Goal: Task Accomplishment & Management: Complete application form

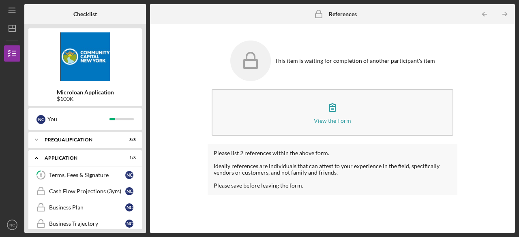
scroll to position [49, 0]
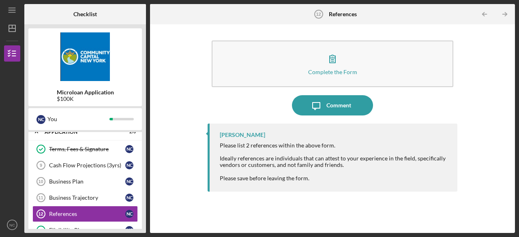
scroll to position [51, 0]
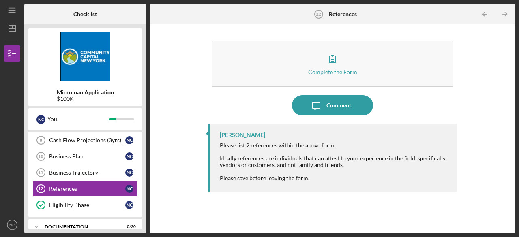
click at [118, 98] on div "Microloan Application $100K" at bounding box center [84, 95] width 113 height 13
click at [126, 215] on div "Terms, Fees & Signature Terms, Fees & Signature N C Cash Flow Projections (3yrs…" at bounding box center [84, 166] width 113 height 101
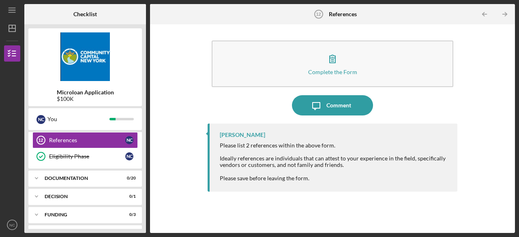
scroll to position [114, 0]
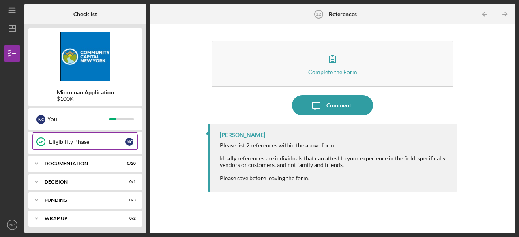
click at [76, 139] on div "Eligibility Phase" at bounding box center [87, 142] width 76 height 6
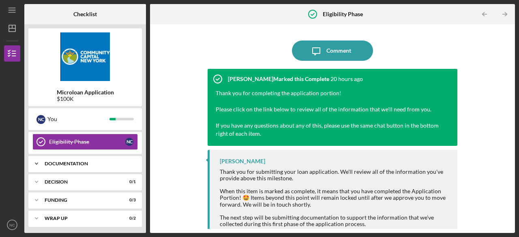
click at [70, 163] on div "Documentation" at bounding box center [88, 163] width 87 height 5
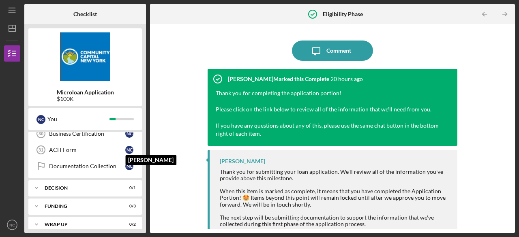
scroll to position [438, 0]
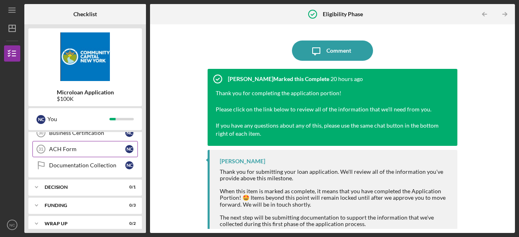
click at [74, 146] on div "ACH Form" at bounding box center [87, 149] width 76 height 6
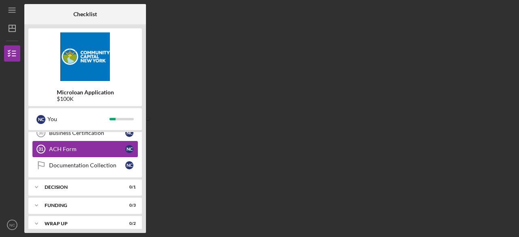
click at [74, 146] on div "ACH Form" at bounding box center [87, 149] width 76 height 6
click at [74, 163] on link "Documentation Collection Documentation Collection N C" at bounding box center [84, 165] width 105 height 16
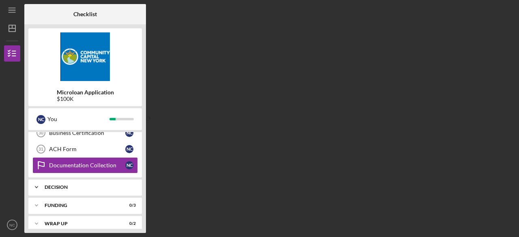
click at [103, 179] on div "Icon/Expander Decision 0 / 1" at bounding box center [84, 187] width 113 height 16
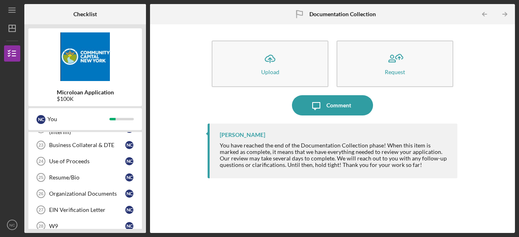
scroll to position [296, 0]
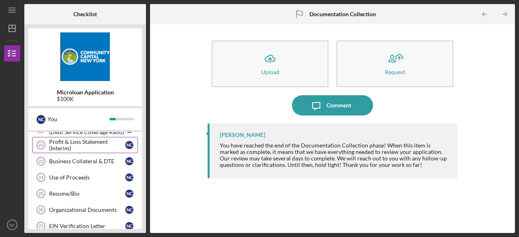
click at [104, 139] on div "Profit & Loss Statement (Interim)" at bounding box center [87, 145] width 76 height 13
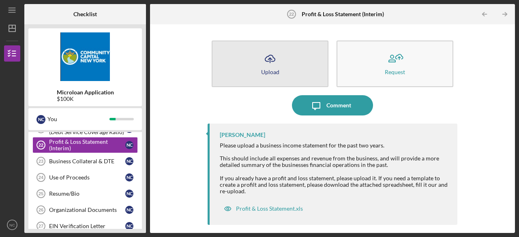
click at [271, 64] on icon "Icon/Upload" at bounding box center [270, 59] width 20 height 20
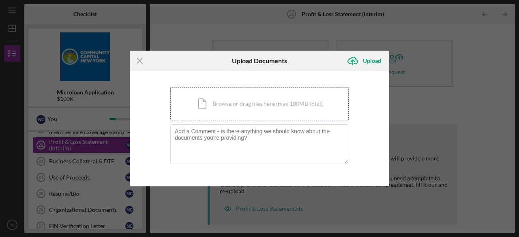
click at [213, 109] on div "Icon/Document Browse or drag files here (max 100MB total) Tap to choose files o…" at bounding box center [259, 103] width 178 height 33
click at [139, 60] on line at bounding box center [139, 60] width 5 height 5
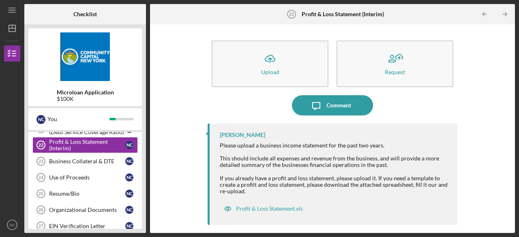
click at [142, 165] on div "Microloan Application $100K N C You Icon/Expander Prequalification 8 / 8 Icon/E…" at bounding box center [85, 128] width 122 height 209
click at [78, 158] on div "Business Collateral & DTE" at bounding box center [87, 161] width 76 height 6
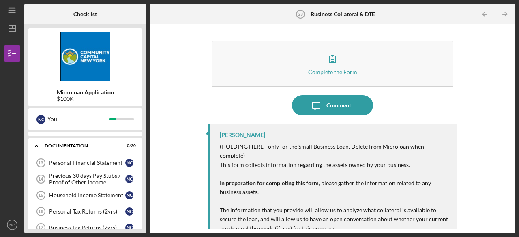
scroll to position [134, 0]
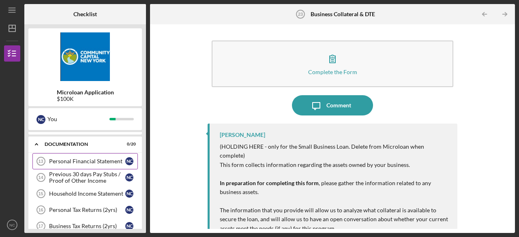
click at [85, 158] on div "Personal Financial Statement" at bounding box center [87, 161] width 76 height 6
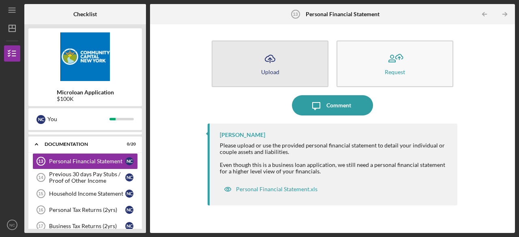
click at [273, 63] on icon "Icon/Upload" at bounding box center [270, 59] width 20 height 20
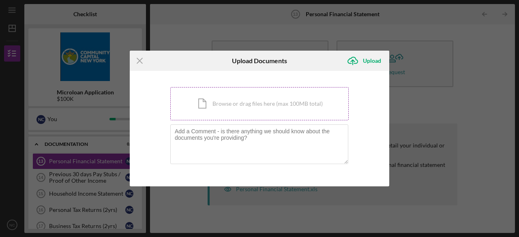
click at [249, 103] on div "Icon/Document Browse or drag files here (max 100MB total) Tap to choose files o…" at bounding box center [259, 103] width 178 height 33
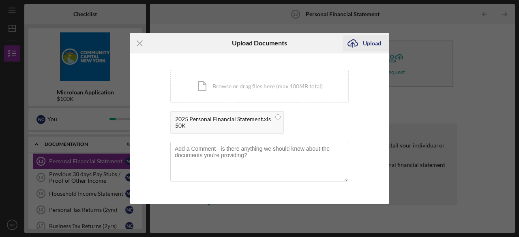
click at [360, 42] on icon "Icon/Upload" at bounding box center [352, 43] width 20 height 20
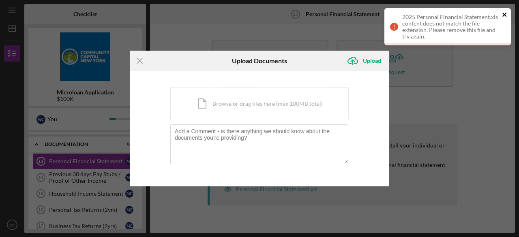
click at [503, 13] on icon "close" at bounding box center [504, 15] width 4 height 4
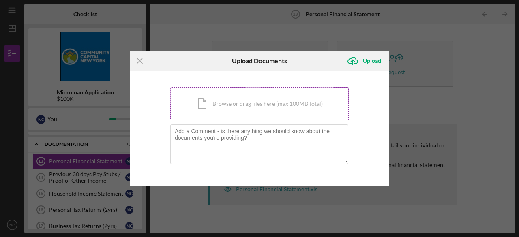
click at [208, 103] on div "Icon/Document Browse or drag files here (max 100MB total) Tap to choose files o…" at bounding box center [259, 103] width 178 height 33
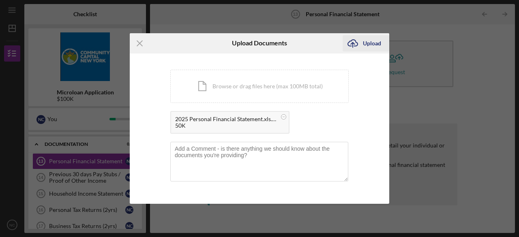
click at [371, 45] on div "Upload" at bounding box center [372, 43] width 18 height 16
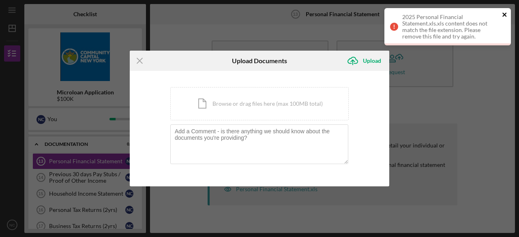
click at [503, 14] on icon "close" at bounding box center [505, 14] width 6 height 6
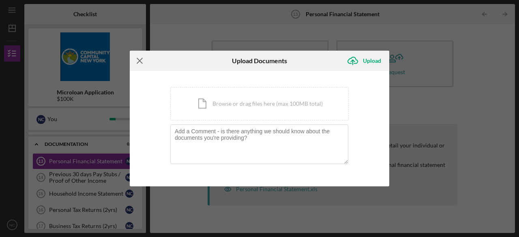
click at [141, 61] on icon "Icon/Menu Close" at bounding box center [140, 61] width 20 height 20
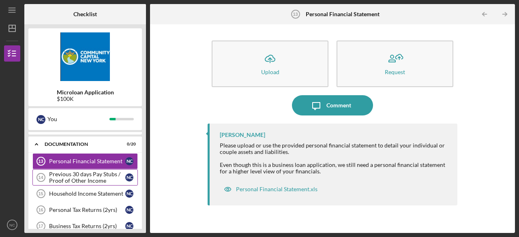
click at [77, 171] on div "Previous 30 days Pay Stubs / Proof of Other Income" at bounding box center [87, 177] width 76 height 13
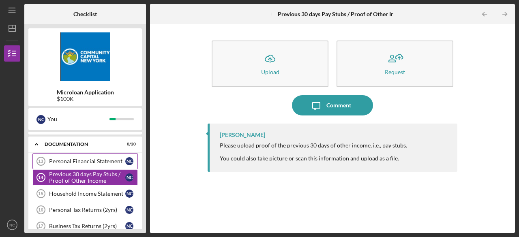
click at [79, 162] on div "Personal Financial Statement" at bounding box center [87, 161] width 76 height 6
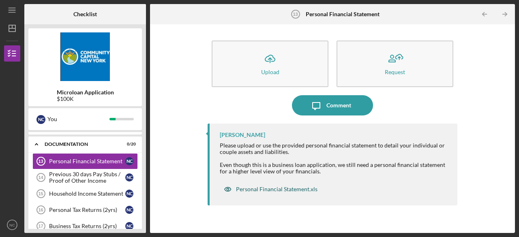
click at [284, 189] on div "Personal Financial Statement.xls" at bounding box center [276, 189] width 81 height 6
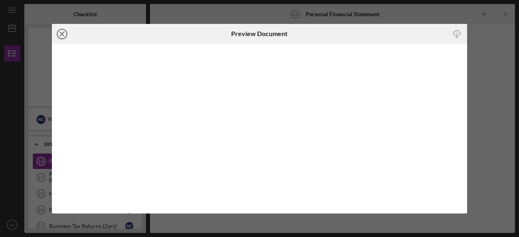
click at [64, 33] on icon "Icon/Close" at bounding box center [62, 34] width 20 height 20
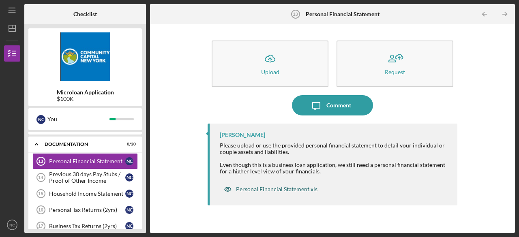
click at [273, 189] on div "Personal Financial Statement.xls" at bounding box center [276, 189] width 81 height 6
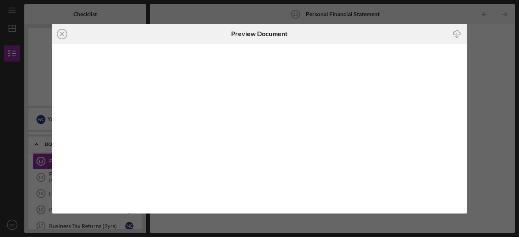
click at [457, 33] on icon "Icon/Download" at bounding box center [456, 34] width 18 height 18
click at [62, 35] on icon "Icon/Close" at bounding box center [62, 34] width 20 height 20
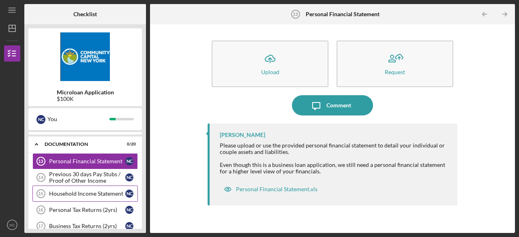
click at [87, 190] on div "Household Income Statement" at bounding box center [87, 193] width 76 height 6
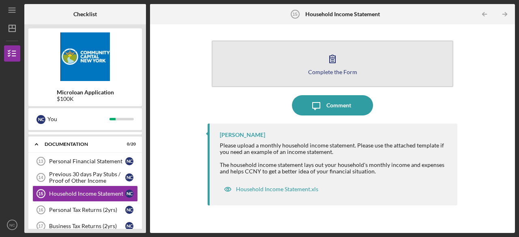
click at [353, 73] on div "Complete the Form" at bounding box center [332, 72] width 49 height 6
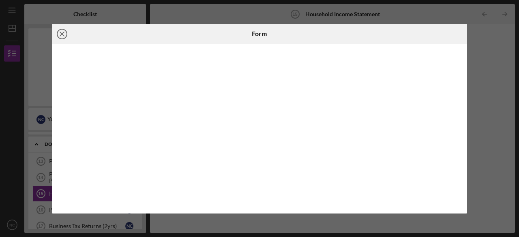
click at [62, 35] on icon "Icon/Close" at bounding box center [62, 34] width 20 height 20
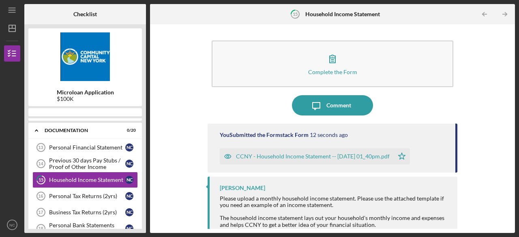
scroll to position [137, 0]
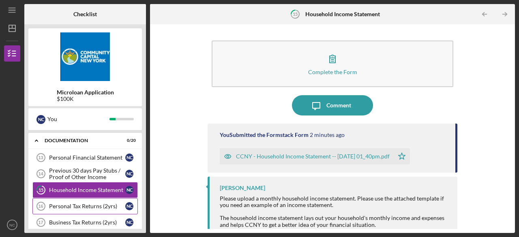
click at [100, 204] on div "Personal Tax Returns (2yrs)" at bounding box center [87, 206] width 76 height 6
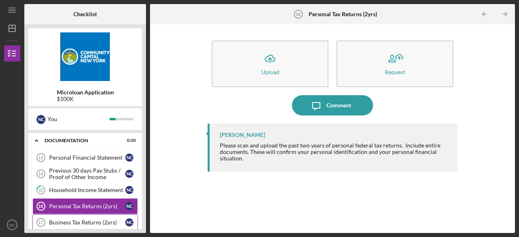
click at [79, 219] on div "Business Tax Returns (2yrs)" at bounding box center [87, 222] width 76 height 6
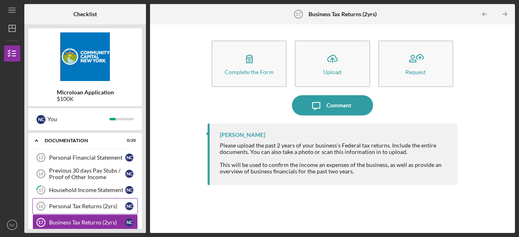
click at [81, 203] on div "Personal Tax Returns (2yrs)" at bounding box center [87, 206] width 76 height 6
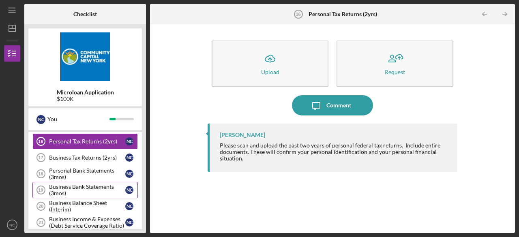
scroll to position [186, 0]
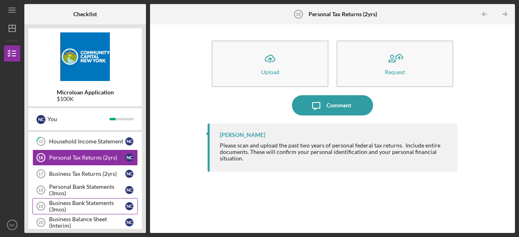
click at [84, 200] on div "Business Bank Statements (3mos)" at bounding box center [87, 206] width 76 height 13
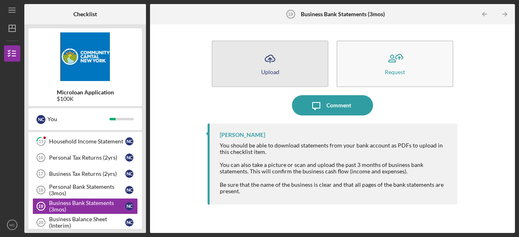
click at [270, 62] on line "button" at bounding box center [270, 60] width 0 height 5
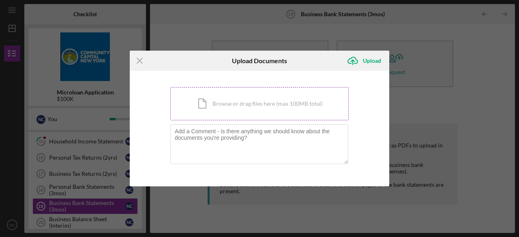
click at [214, 94] on div "Icon/Document Browse or drag files here (max 100MB total) Tap to choose files o…" at bounding box center [259, 103] width 178 height 33
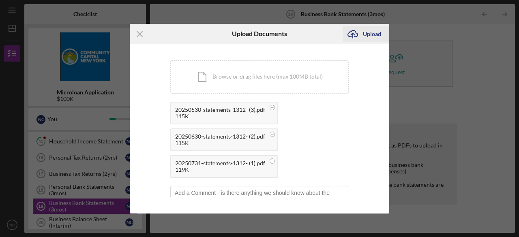
click at [353, 32] on icon "Icon/Upload" at bounding box center [352, 34] width 20 height 20
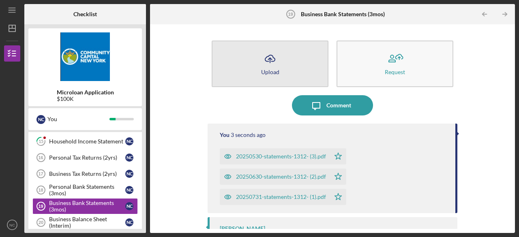
click at [270, 56] on icon "Icon/Upload" at bounding box center [270, 59] width 20 height 20
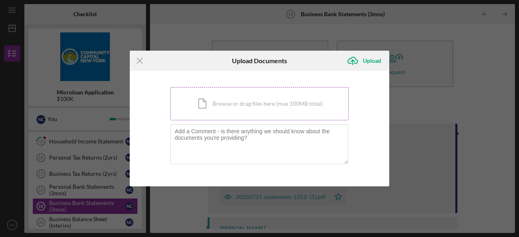
click at [259, 100] on div "Icon/Document Browse or drag files here (max 100MB total) Tap to choose files o…" at bounding box center [259, 103] width 178 height 33
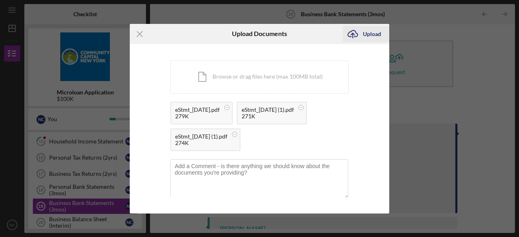
click at [353, 35] on line "submit" at bounding box center [353, 35] width 0 height 5
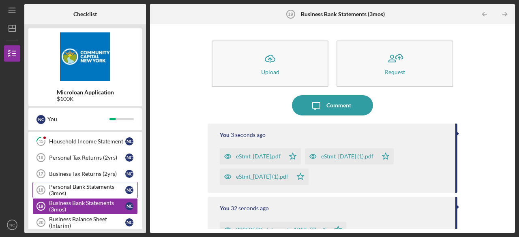
click at [90, 184] on div "Personal Bank Statements (3mos)" at bounding box center [87, 190] width 76 height 13
